Goal: Browse casually

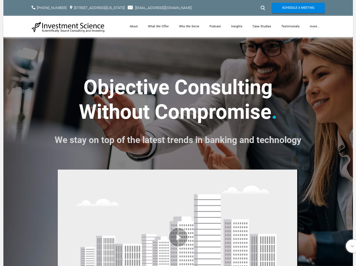
click at [178, 133] on strong ". We stay on top of the latest trends in banking and technology" at bounding box center [178, 124] width 247 height 48
click at [262, 8] on div at bounding box center [262, 7] width 8 height 9
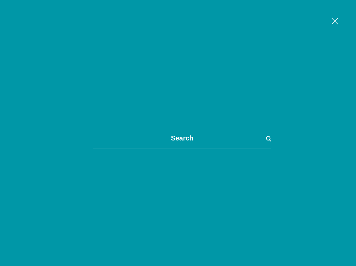
click at [314, 26] on link "more..." at bounding box center [315, 26] width 20 height 21
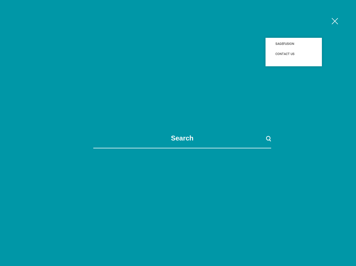
click at [178, 216] on span at bounding box center [182, 133] width 356 height 266
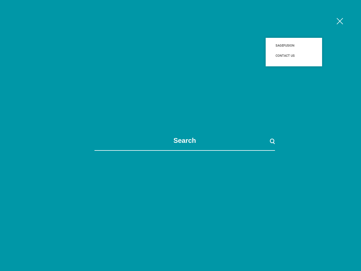
click at [178, 216] on span at bounding box center [184, 135] width 361 height 271
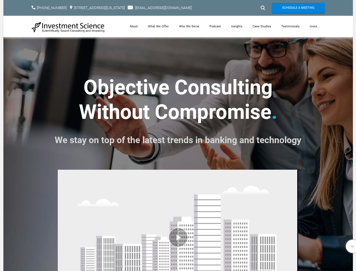
click at [178, 135] on font "We stay on top of the latest trends in banking and technology" at bounding box center [178, 139] width 247 height 11
click at [262, 8] on div at bounding box center [262, 7] width 8 height 9
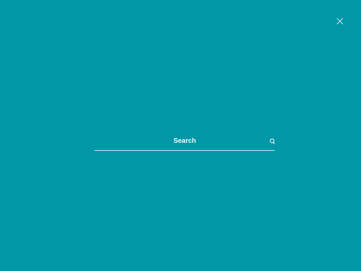
click at [314, 26] on link "more..." at bounding box center [317, 26] width 20 height 21
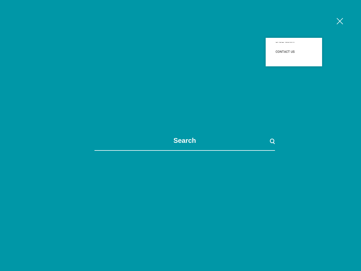
click at [178, 218] on span at bounding box center [184, 135] width 361 height 271
